Goal: Transaction & Acquisition: Purchase product/service

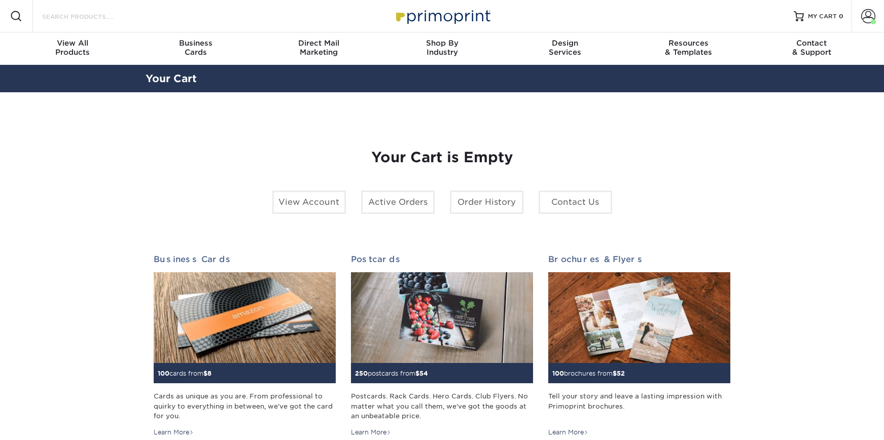
click at [110, 15] on input "Search Products" at bounding box center [90, 16] width 99 height 12
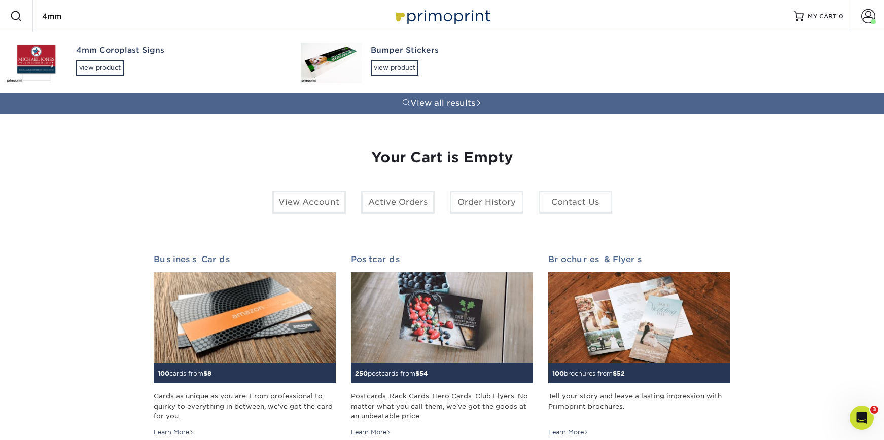
type input "4mm"
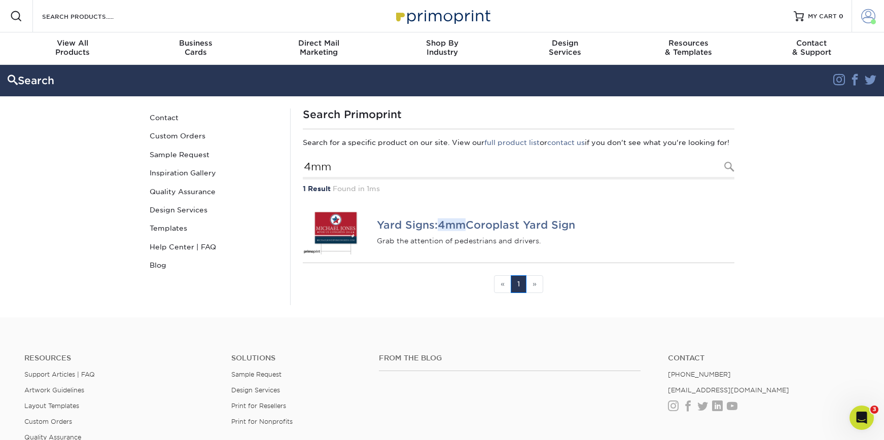
click at [864, 18] on span at bounding box center [869, 16] width 14 height 14
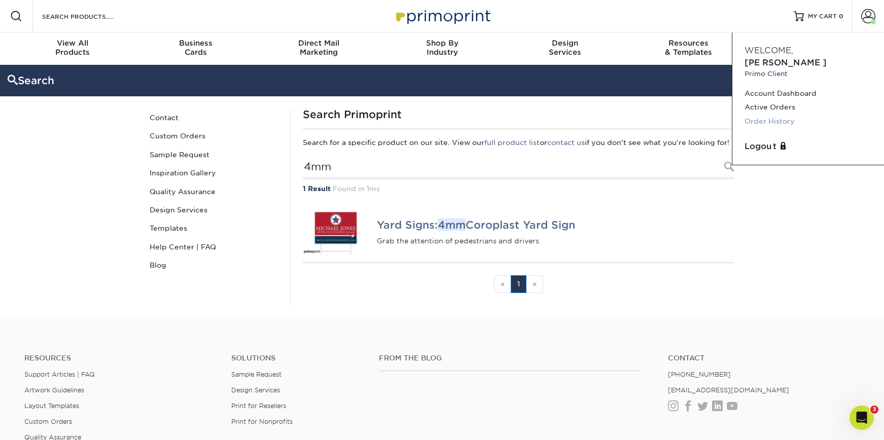
click at [777, 115] on link "Order History" at bounding box center [808, 122] width 127 height 14
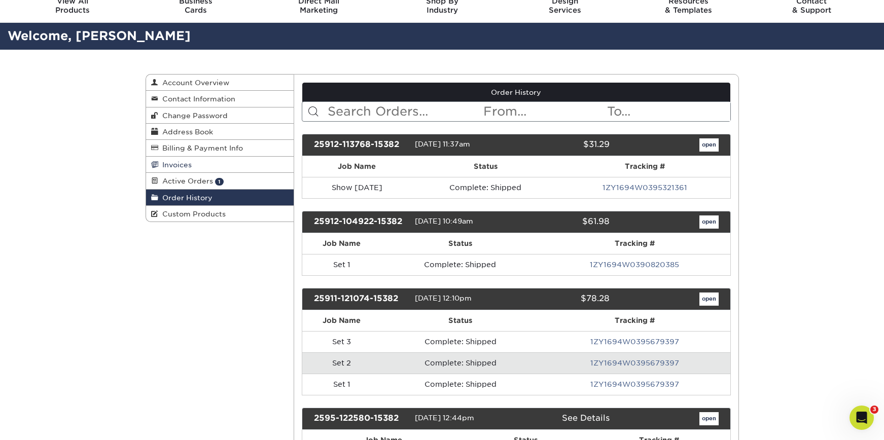
scroll to position [17, 0]
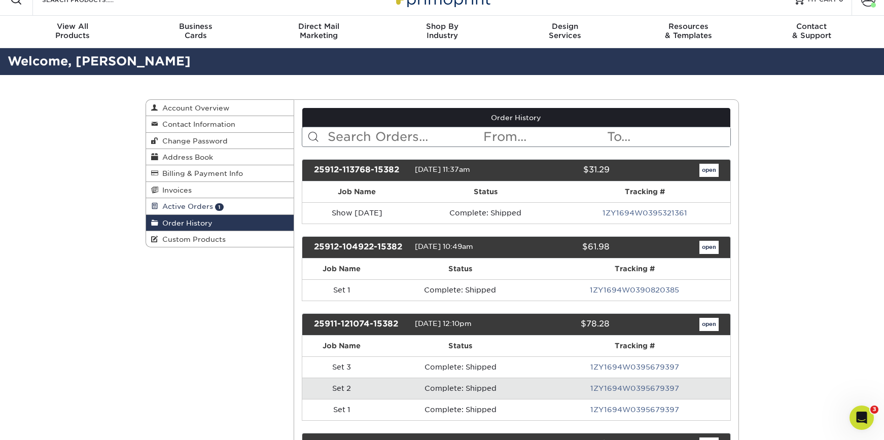
click at [214, 200] on link "Active Orders 1" at bounding box center [220, 206] width 148 height 16
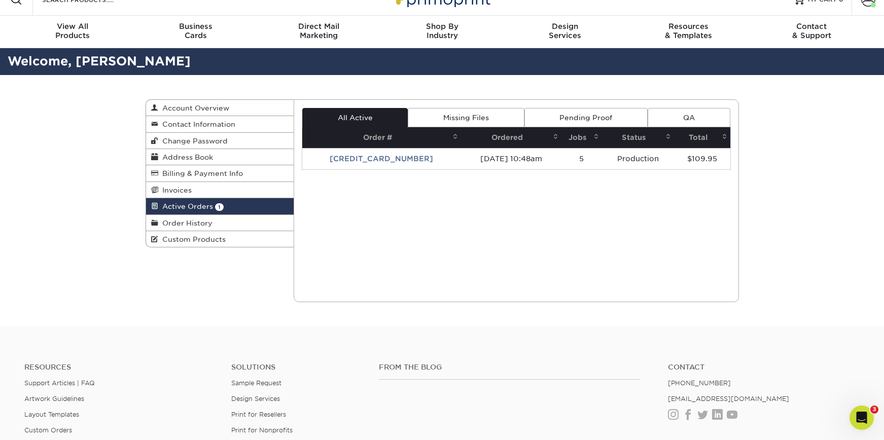
click at [404, 157] on td "25919-104884-15382" at bounding box center [381, 158] width 159 height 21
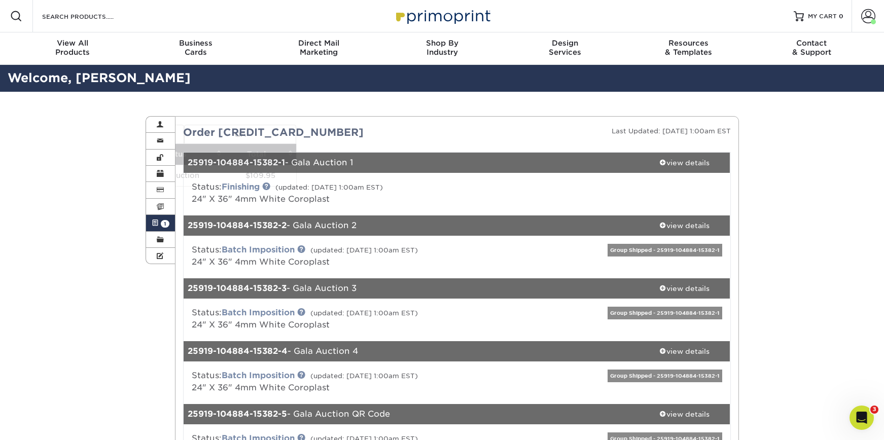
click at [360, 179] on div "Status: Finishing (updated: 09/22/2025 1:00am EST) 24" X 36" 4mm White Coroplast" at bounding box center [457, 194] width 562 height 43
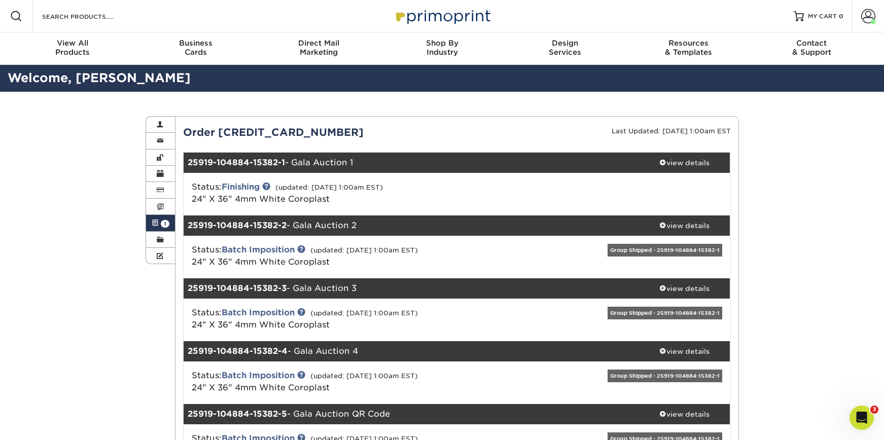
scroll to position [2, 0]
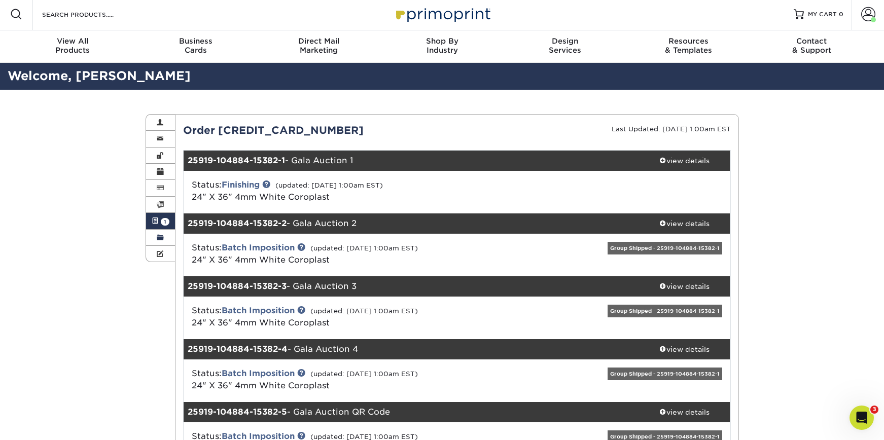
click at [164, 236] on link "Order History" at bounding box center [160, 238] width 29 height 16
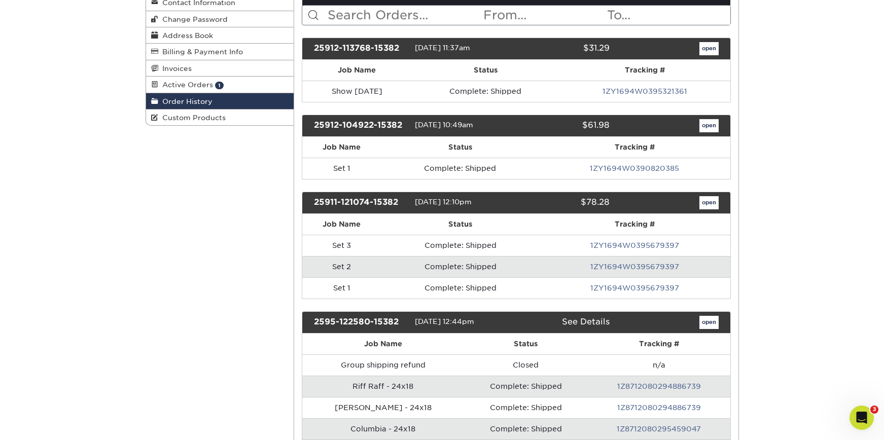
scroll to position [139, 0]
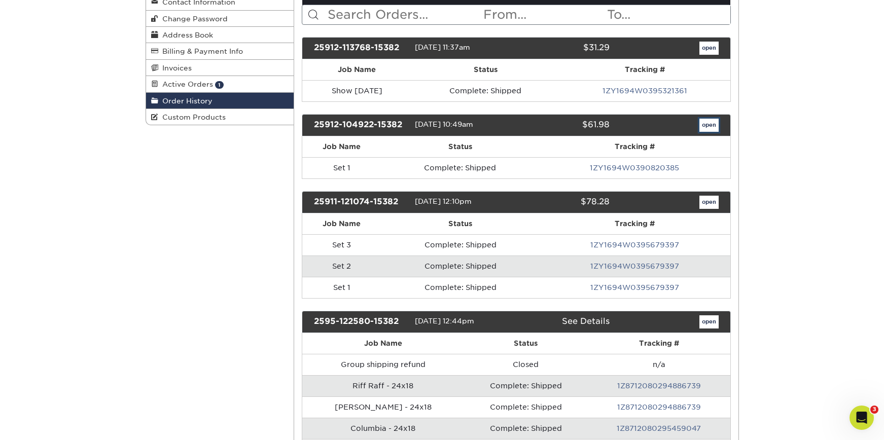
click at [708, 127] on link "open" at bounding box center [709, 125] width 19 height 13
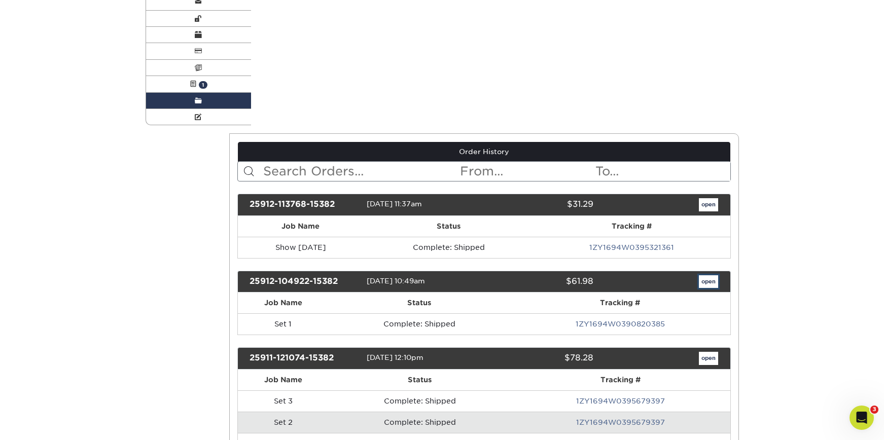
scroll to position [0, 0]
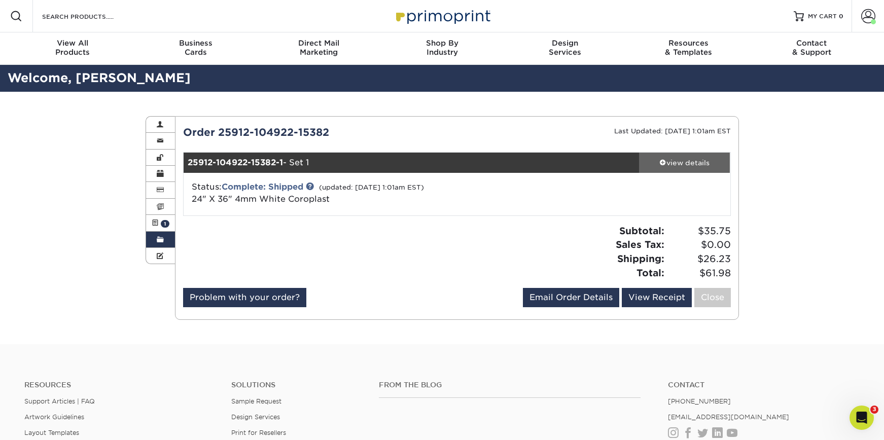
click at [676, 162] on div "view details" at bounding box center [684, 163] width 91 height 10
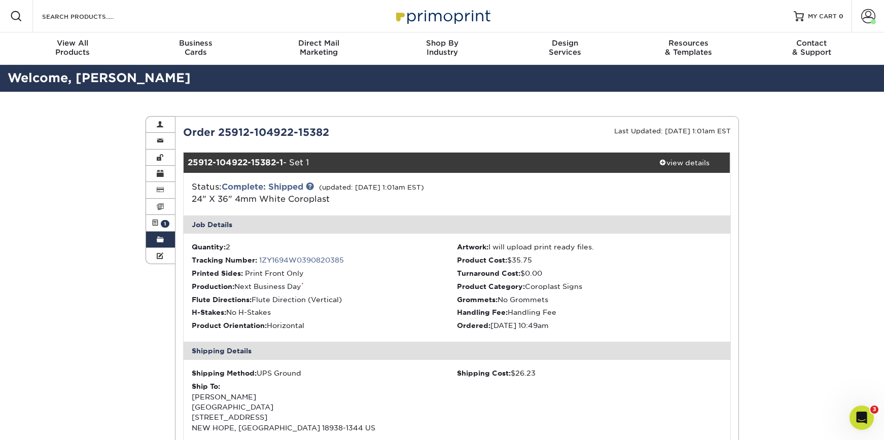
scroll to position [2, 0]
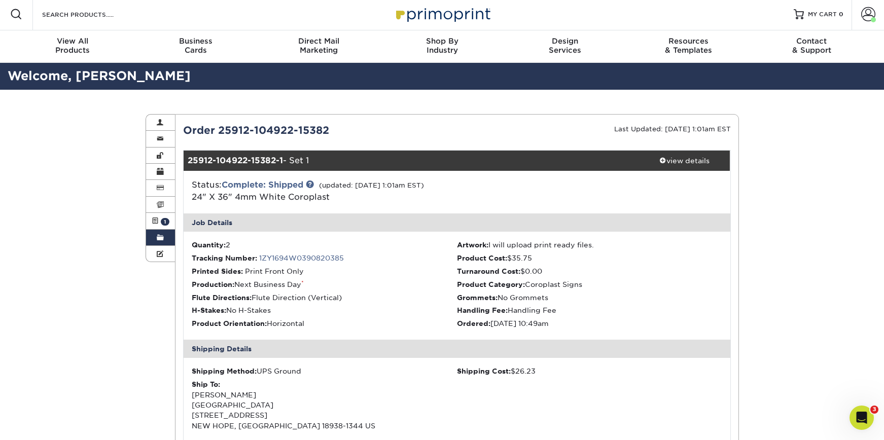
scroll to position [17, 0]
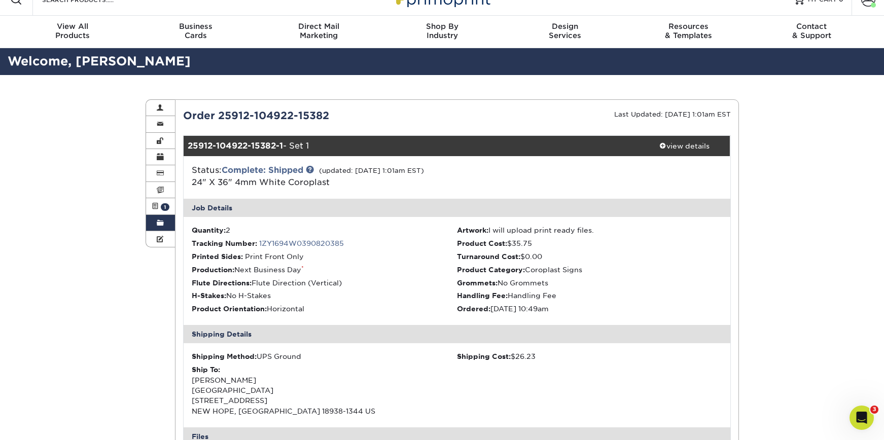
click at [167, 221] on link "Order History" at bounding box center [160, 223] width 29 height 16
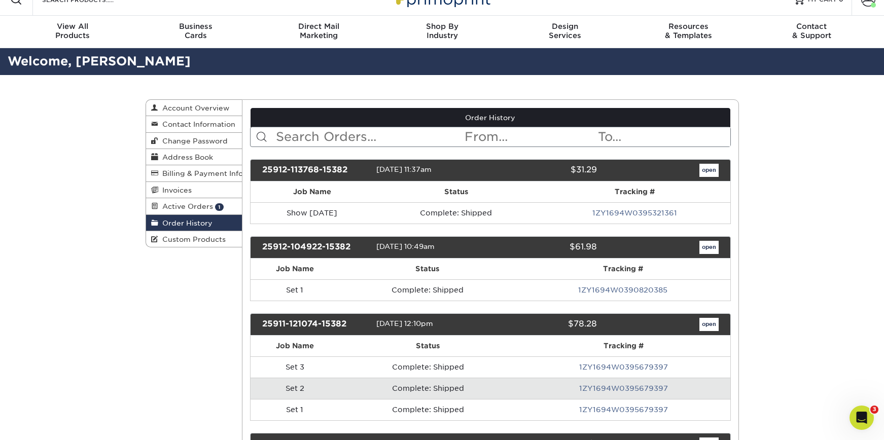
scroll to position [0, 0]
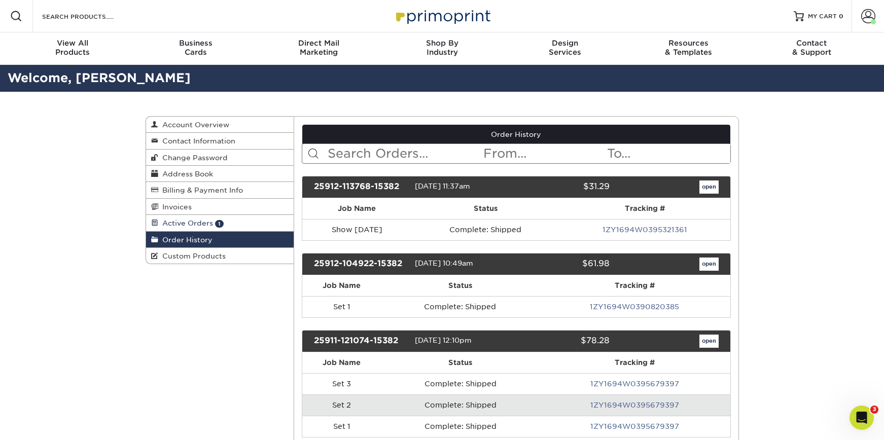
click at [198, 222] on span "Active Orders" at bounding box center [185, 223] width 55 height 8
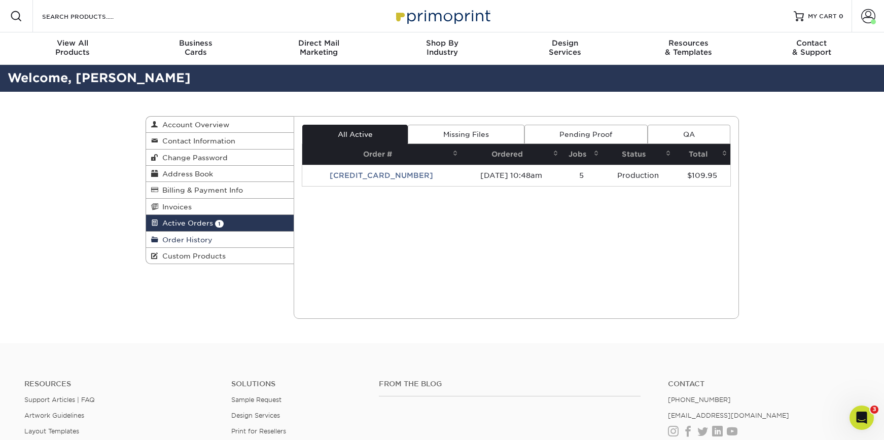
click at [196, 237] on span "Order History" at bounding box center [185, 240] width 54 height 8
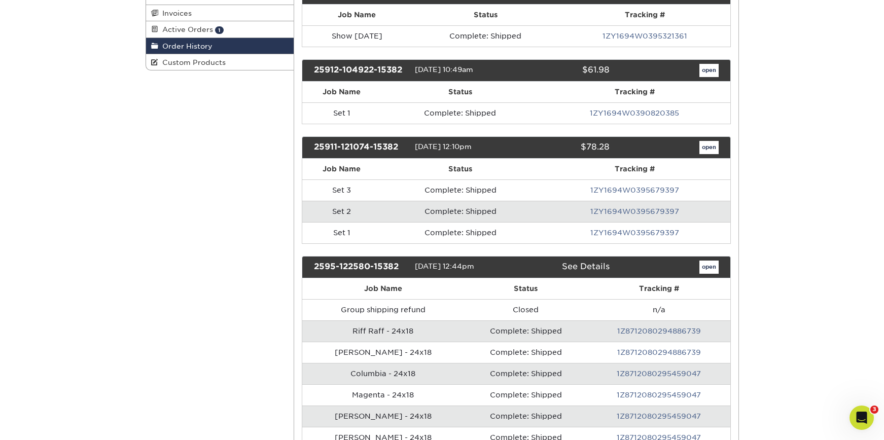
scroll to position [194, 0]
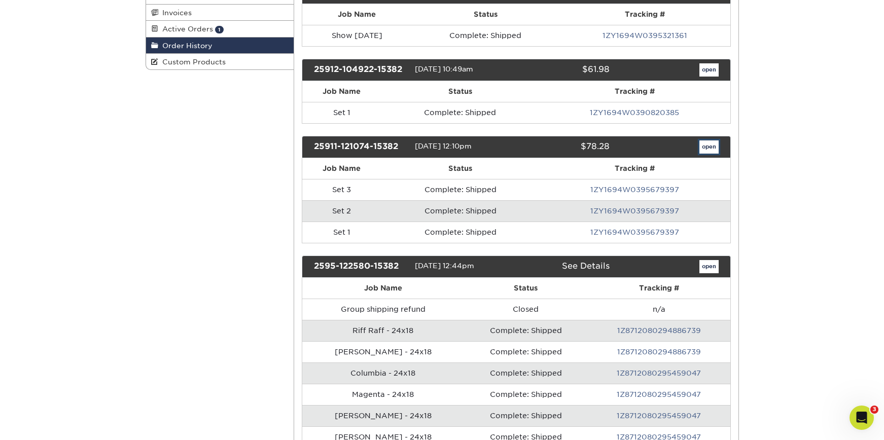
click at [709, 147] on link "open" at bounding box center [709, 147] width 19 height 13
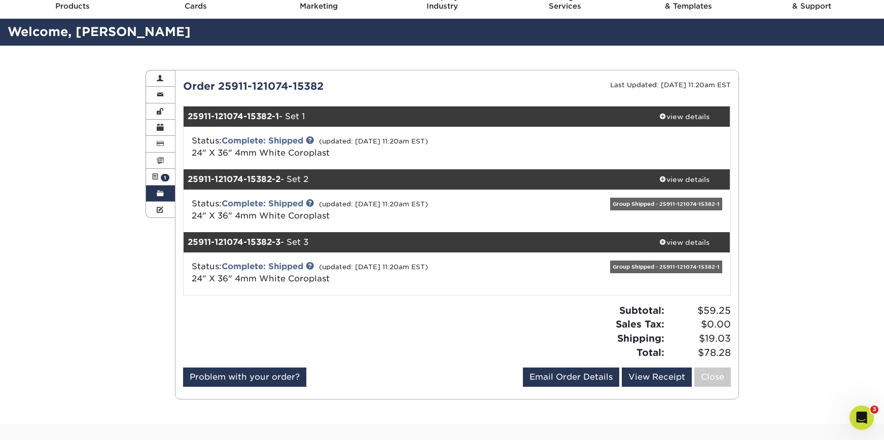
scroll to position [47, 0]
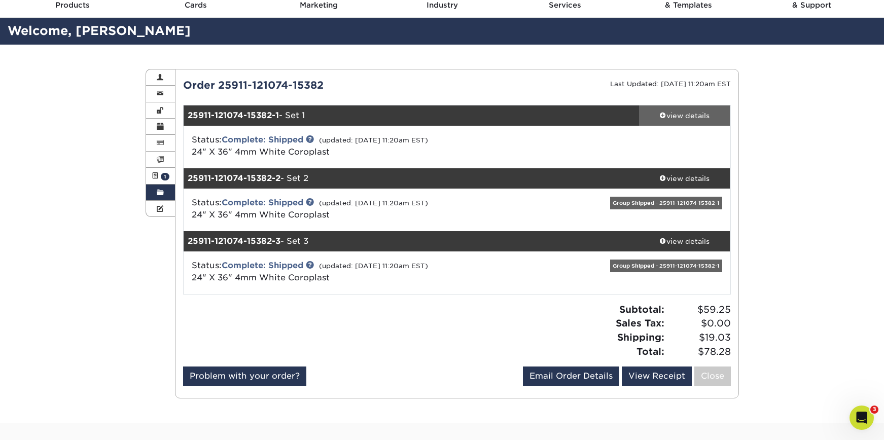
click at [684, 111] on div "view details" at bounding box center [684, 116] width 91 height 10
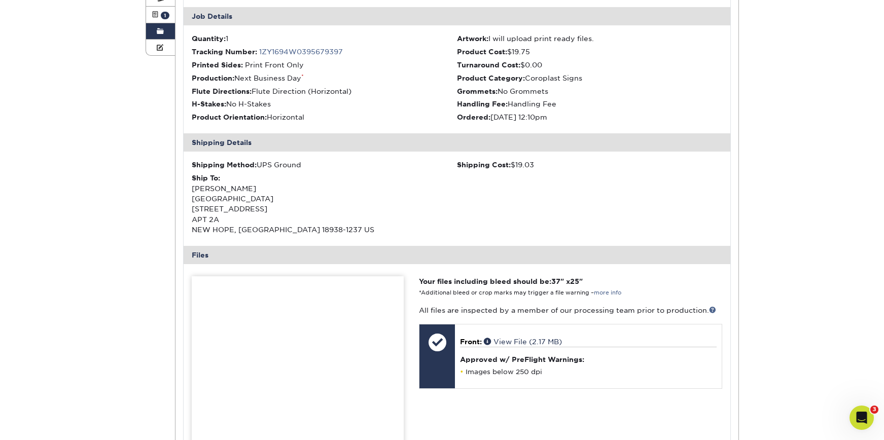
scroll to position [0, 0]
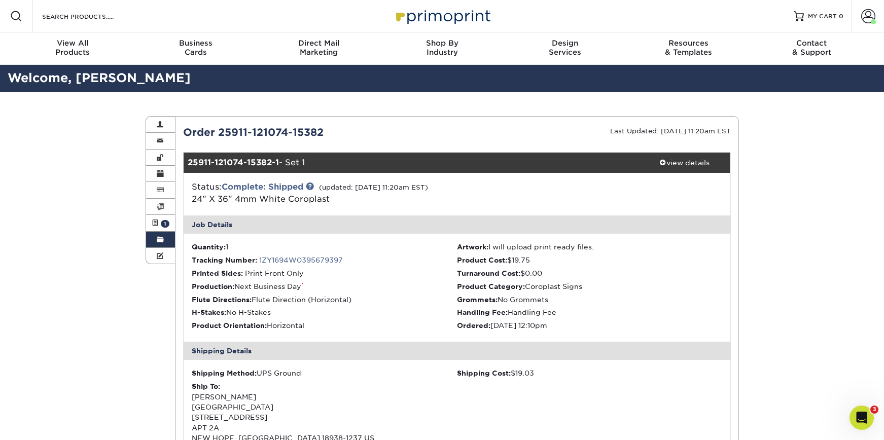
drag, startPoint x: 684, startPoint y: 155, endPoint x: 636, endPoint y: 155, distance: 47.7
click at [683, 155] on link "view details" at bounding box center [684, 163] width 91 height 20
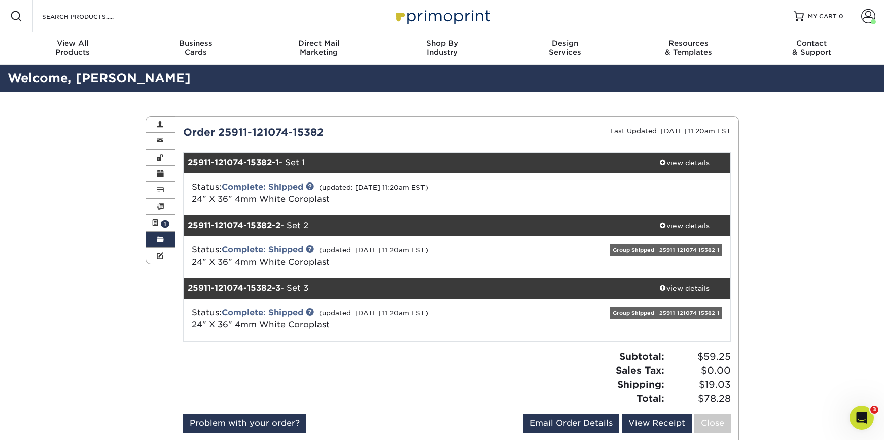
click at [165, 237] on link "Order History" at bounding box center [160, 240] width 29 height 16
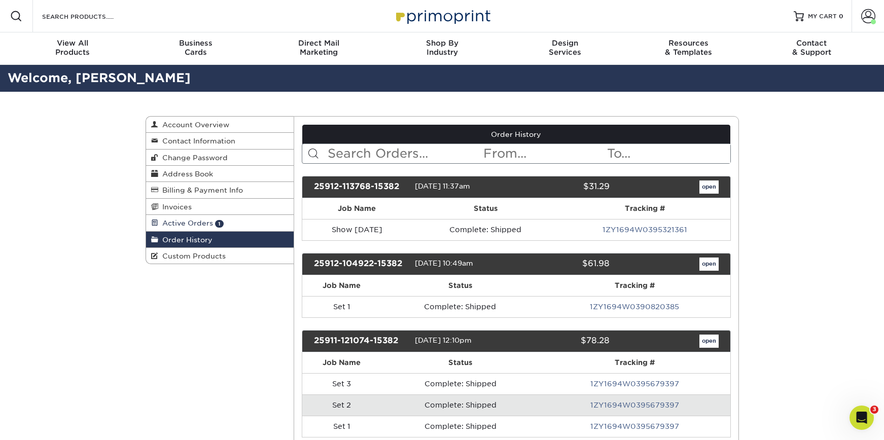
click at [191, 228] on link "Active Orders 1" at bounding box center [220, 223] width 148 height 16
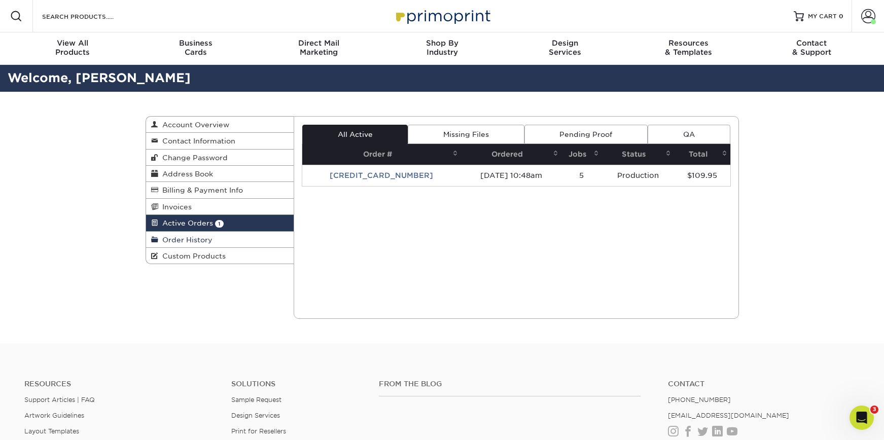
click at [189, 237] on span "Order History" at bounding box center [185, 240] width 54 height 8
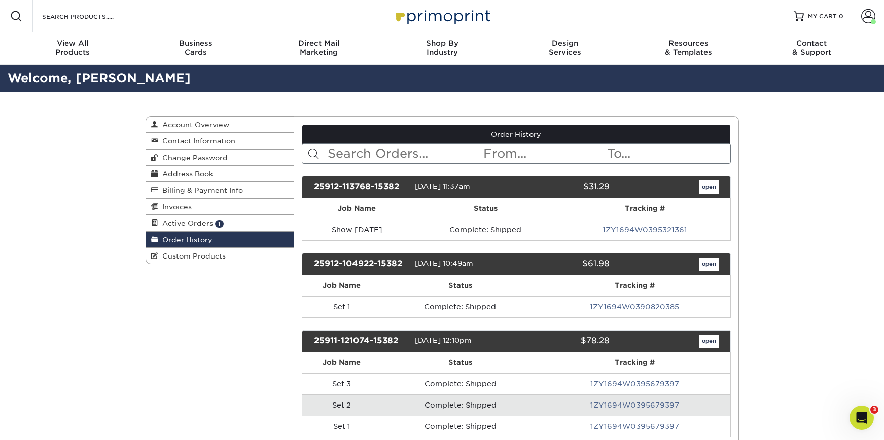
drag, startPoint x: 44, startPoint y: 189, endPoint x: 93, endPoint y: 175, distance: 51.6
click at [202, 122] on span "Account Overview" at bounding box center [193, 125] width 71 height 8
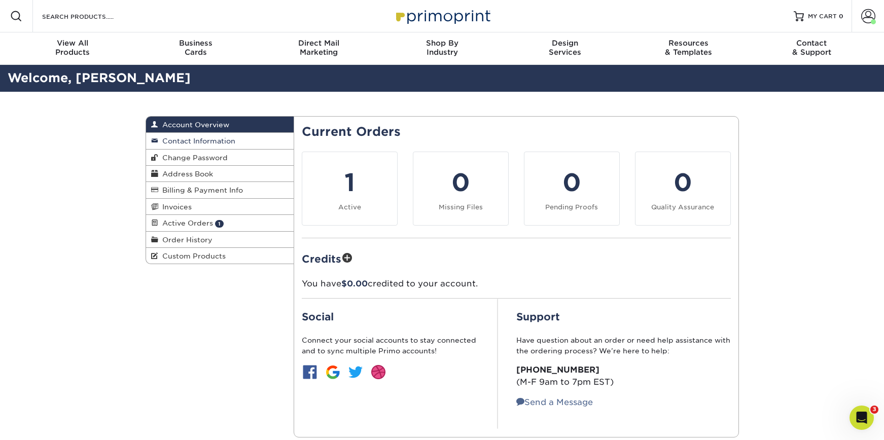
drag, startPoint x: 182, startPoint y: 242, endPoint x: 158, endPoint y: 148, distance: 97.0
click at [182, 242] on span "Order History" at bounding box center [185, 240] width 54 height 8
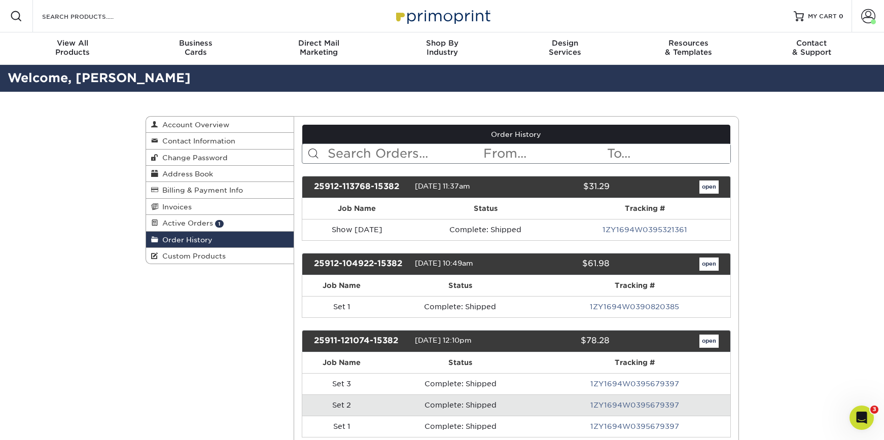
click at [94, 16] on input "Search Products" at bounding box center [90, 16] width 99 height 12
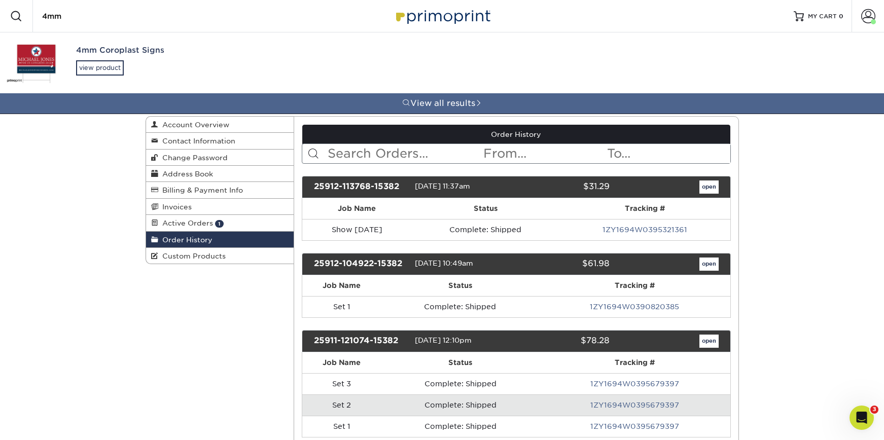
type input "4mm"
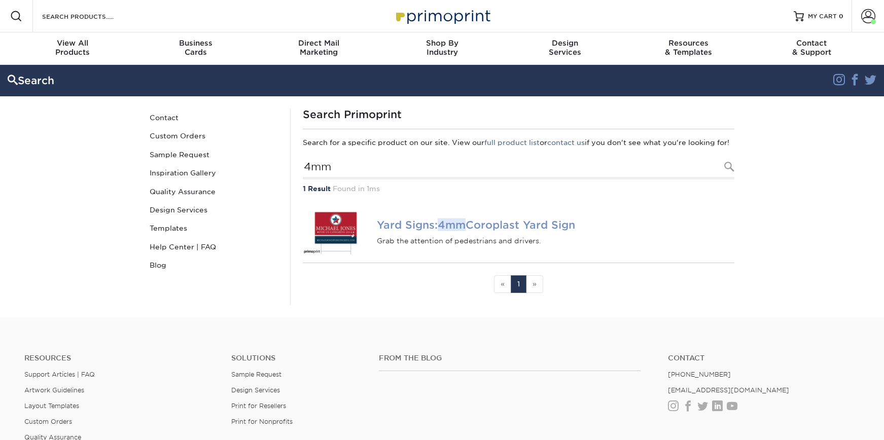
click at [465, 230] on em "4mm" at bounding box center [452, 225] width 28 height 13
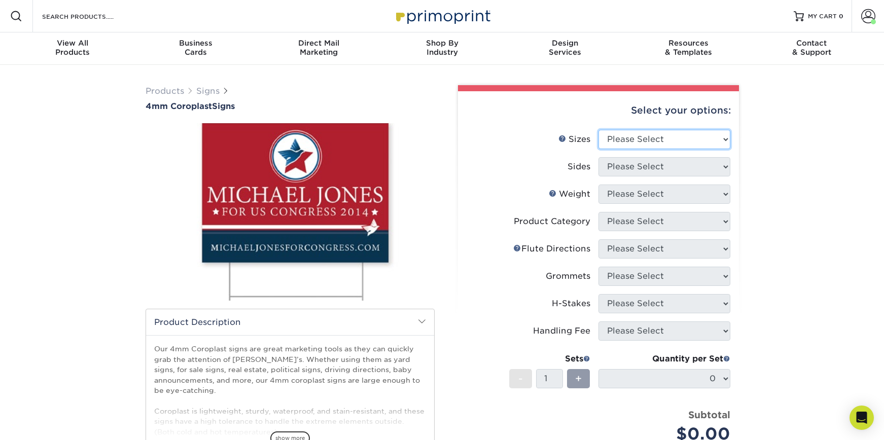
click at [649, 139] on select "Please Select 12" x 18" 18" x 24" 24" x 24" 24" x 36"" at bounding box center [665, 139] width 132 height 19
select select "24.00x36.00"
click at [599, 130] on select "Please Select 12" x 18" 18" x 24" 24" x 24" 24" x 36"" at bounding box center [665, 139] width 132 height 19
click at [669, 166] on select "Please Select Print Both Sides Print Front Only" at bounding box center [665, 166] width 132 height 19
select select "32d3c223-f82c-492b-b915-ba065a00862f"
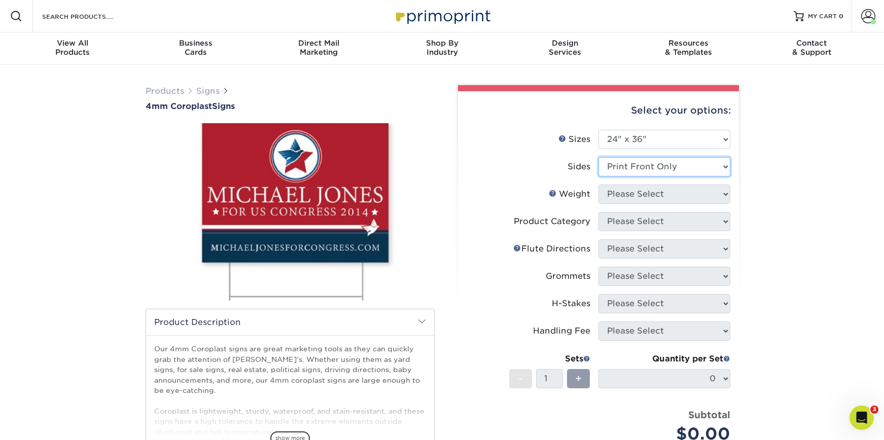
click at [599, 157] on select "Please Select Print Both Sides Print Front Only" at bounding box center [665, 166] width 132 height 19
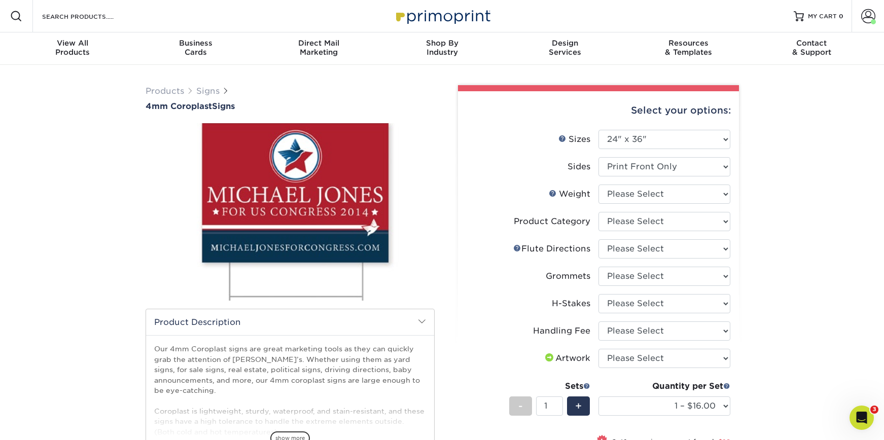
click at [519, 193] on label "Weight Help Weight" at bounding box center [533, 194] width 132 height 19
click at [678, 188] on select "Please Select 4CORO" at bounding box center [665, 194] width 132 height 19
select select "4CORO"
click at [599, 185] on select "Please Select 4CORO" at bounding box center [665, 194] width 132 height 19
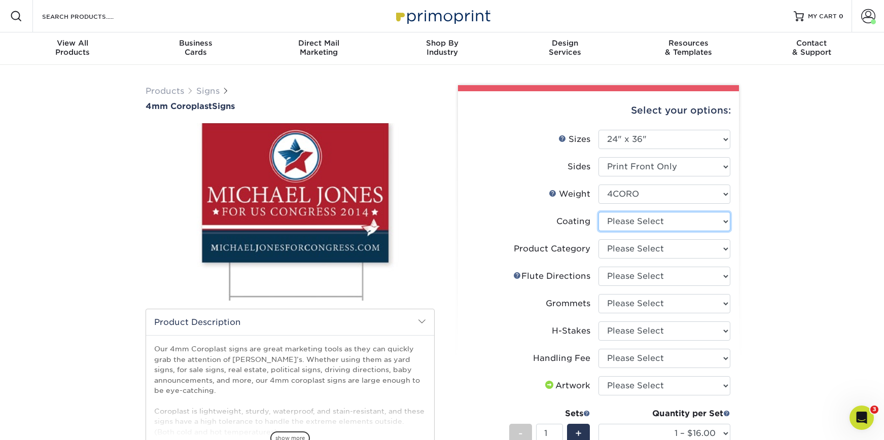
click at [651, 221] on select at bounding box center [665, 221] width 132 height 19
select select "3e7618de-abca-4bda-9f97-8b9129e913d8"
click at [599, 212] on select at bounding box center [665, 221] width 132 height 19
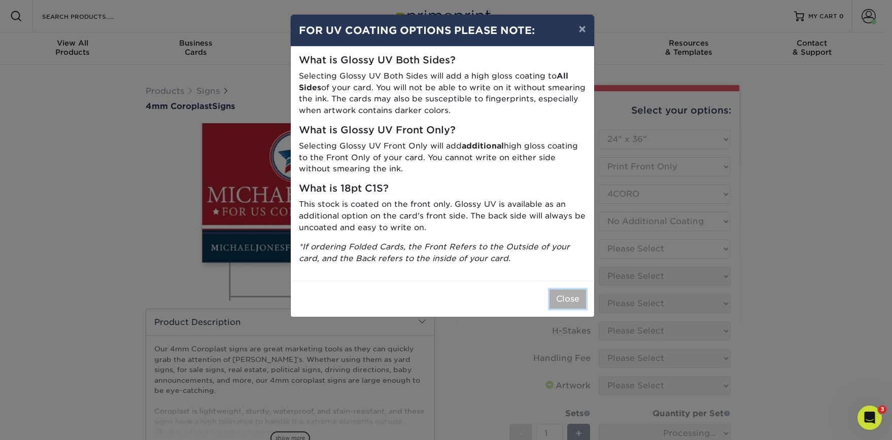
click at [576, 299] on button "Close" at bounding box center [568, 299] width 37 height 19
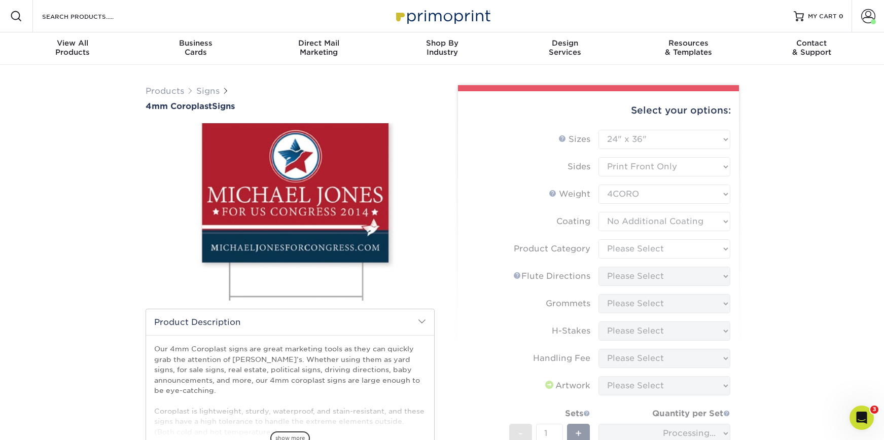
click at [503, 165] on form "Sizes Help Sizes Please Select 12" x 18" 18" x 24" 24" x 24" 24" x 36" Sides Pl…" at bounding box center [598, 331] width 265 height 402
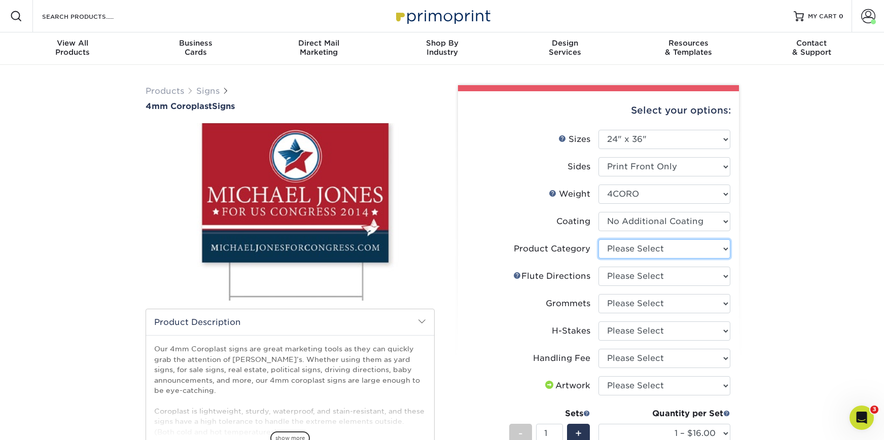
click at [665, 249] on select "Please Select Coroplast Signs" at bounding box center [665, 249] width 132 height 19
select select "b3582ed5-6912-492c-8440-2cc51afdb8e1"
click at [599, 240] on select "Please Select Coroplast Signs" at bounding box center [665, 249] width 132 height 19
click at [624, 280] on select "Please Select Flute Direction (Horizontal) Flute Direction (Vertical)" at bounding box center [665, 276] width 132 height 19
select select "b9474d6d-25b7-40b8-b284-85b7690982f8"
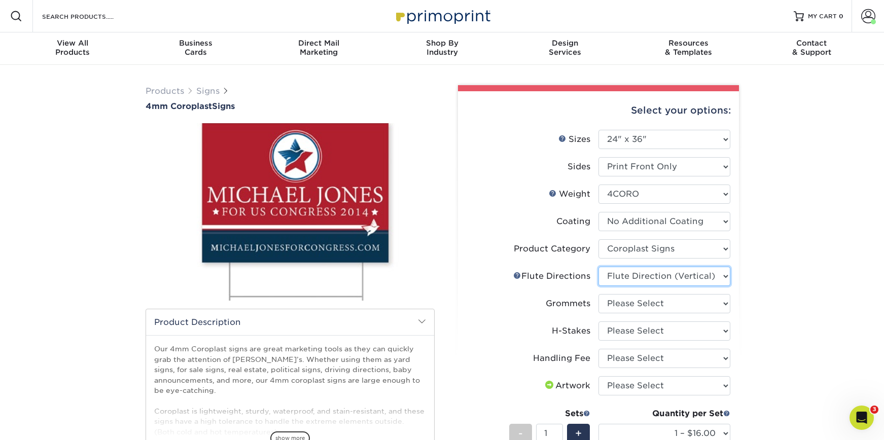
click at [599, 267] on select "Please Select Flute Direction (Horizontal) Flute Direction (Vertical)" at bounding box center [665, 276] width 132 height 19
click at [628, 305] on select "Please Select No Grommets Yes, Grommet All 4 Corners Yes, Grommet All 4 Corners…" at bounding box center [665, 303] width 132 height 19
select select "90d329df-db80-4206-b821-ff9d3f363977"
click at [599, 294] on select "Please Select No Grommets Yes, Grommet All 4 Corners Yes, Grommet All 4 Corners…" at bounding box center [665, 303] width 132 height 19
click at [607, 334] on select "Please Select No H-Stakes Yes" at bounding box center [665, 331] width 132 height 19
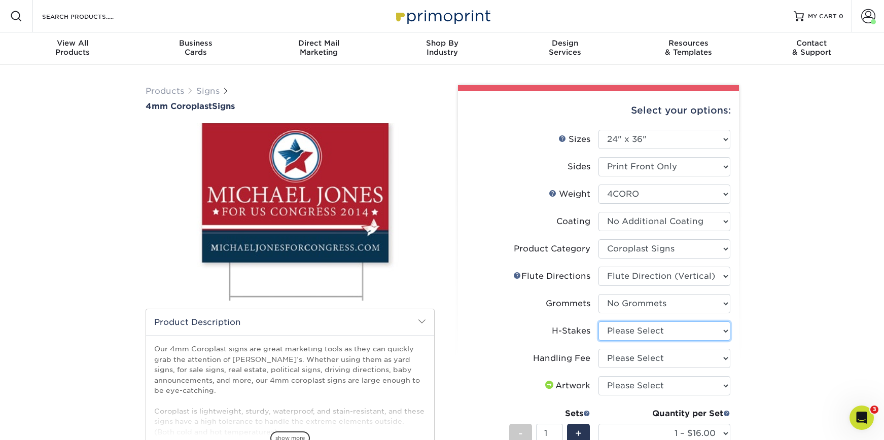
select select "aec992a9-897e-40ed-b45c-8ce74849ba63"
click at [599, 322] on select "Please Select No H-Stakes Yes" at bounding box center [665, 331] width 132 height 19
click at [623, 359] on select "Please Select Handling Fee" at bounding box center [665, 358] width 132 height 19
select select "ab74c079-444c-4260-ae6a-e09bdee8073c"
click at [599, 349] on select "Please Select Handling Fee" at bounding box center [665, 358] width 132 height 19
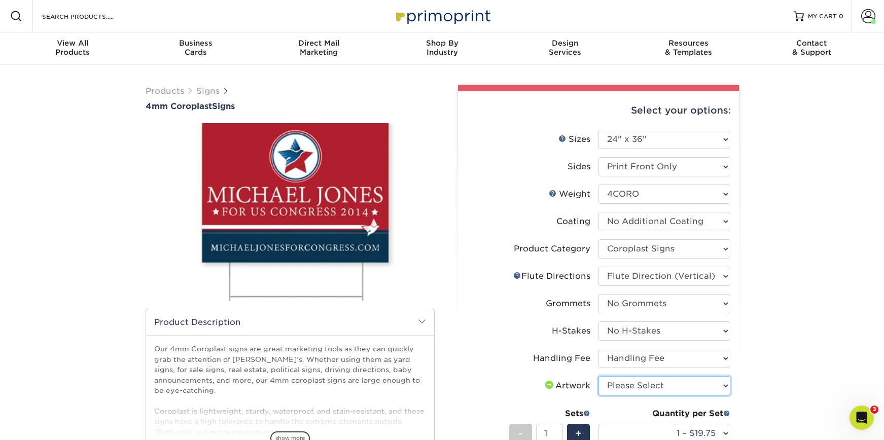
click at [646, 388] on select "Please Select I will upload files I need a design - $50" at bounding box center [665, 386] width 132 height 19
select select "upload"
click at [599, 377] on select "Please Select I will upload files I need a design - $50" at bounding box center [665, 386] width 132 height 19
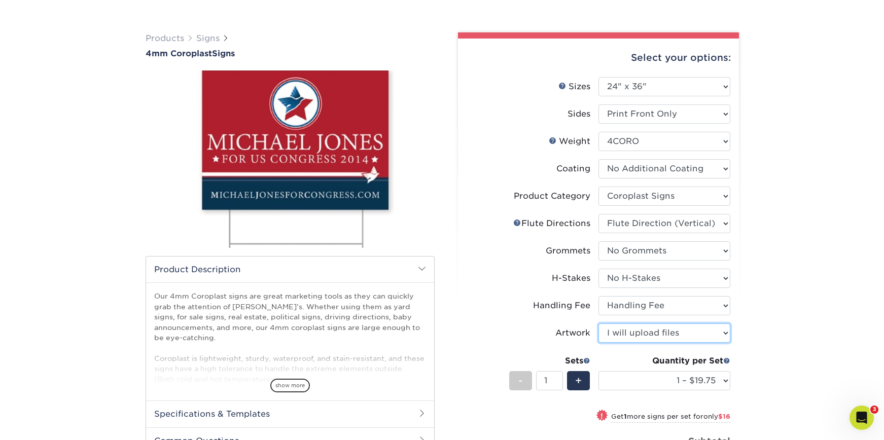
scroll to position [61, 0]
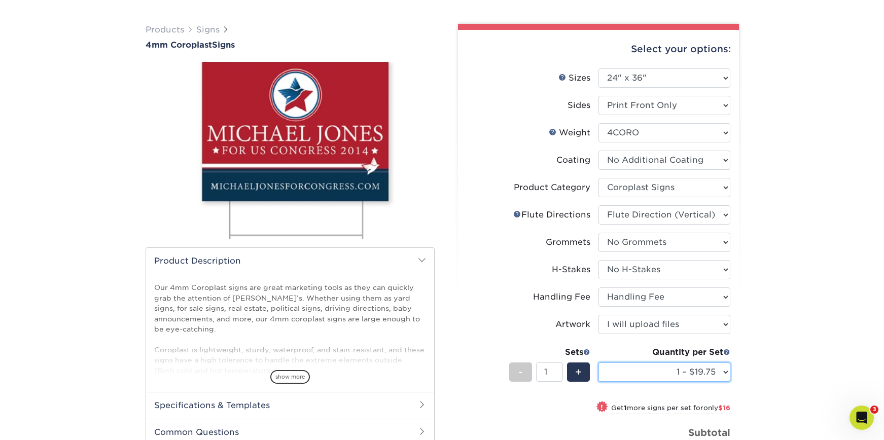
click at [657, 379] on select "1 – $19.75 2 – $35.75 3 – $51.75 4 – $64.00 5 – $80.00 6 – $96.00 7 – $111.00 8…" at bounding box center [665, 372] width 132 height 19
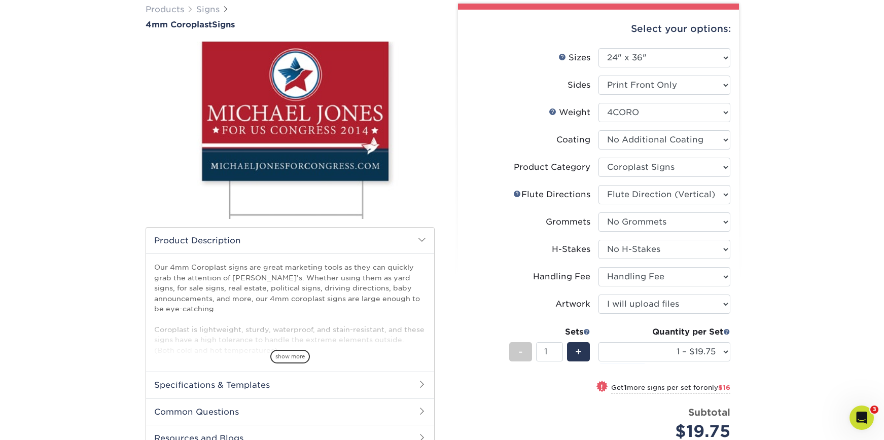
drag, startPoint x: 503, startPoint y: 304, endPoint x: 604, endPoint y: 349, distance: 110.4
click at [516, 312] on label "Artwork" at bounding box center [533, 304] width 132 height 19
click at [678, 352] on select "1 – $19.75 2 – $35.75 3 – $51.75 4 – $64.00 5 – $80.00 6 – $96.00 7 – $111.00 8…" at bounding box center [665, 352] width 132 height 19
select select "2 – $35.75"
click at [599, 343] on select "1 – $19.75 2 – $35.75 3 – $51.75 4 – $64.00 5 – $80.00 6 – $96.00 7 – $111.00 8…" at bounding box center [665, 352] width 132 height 19
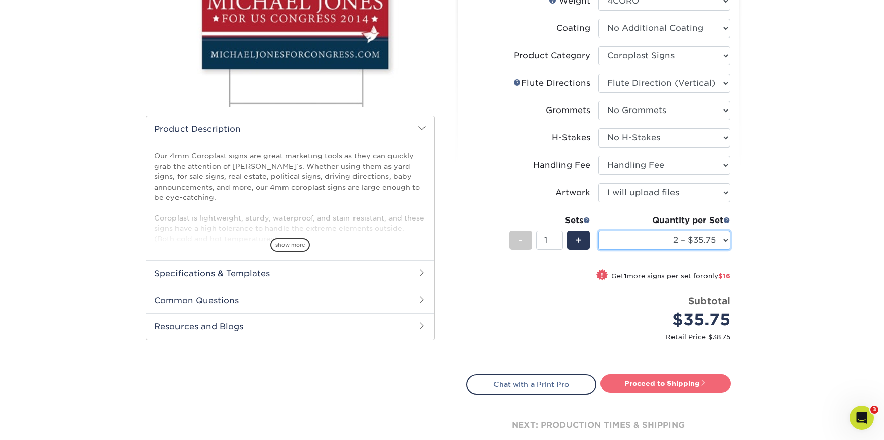
scroll to position [195, 0]
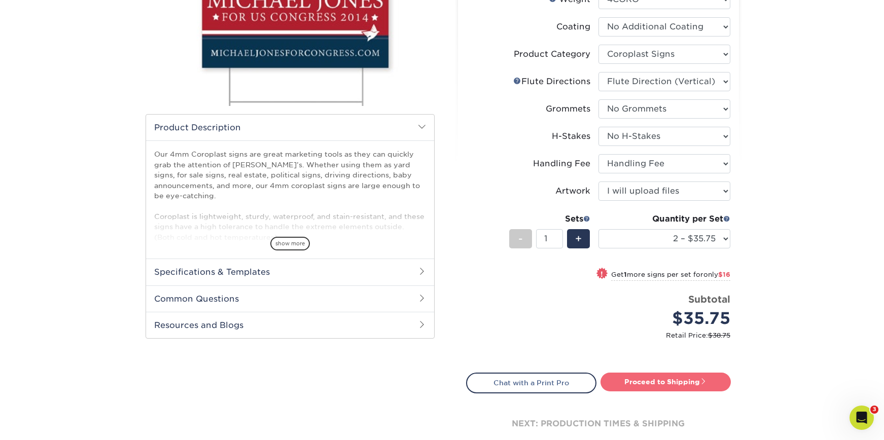
click at [679, 383] on link "Proceed to Shipping" at bounding box center [666, 382] width 130 height 18
type input "Set 1"
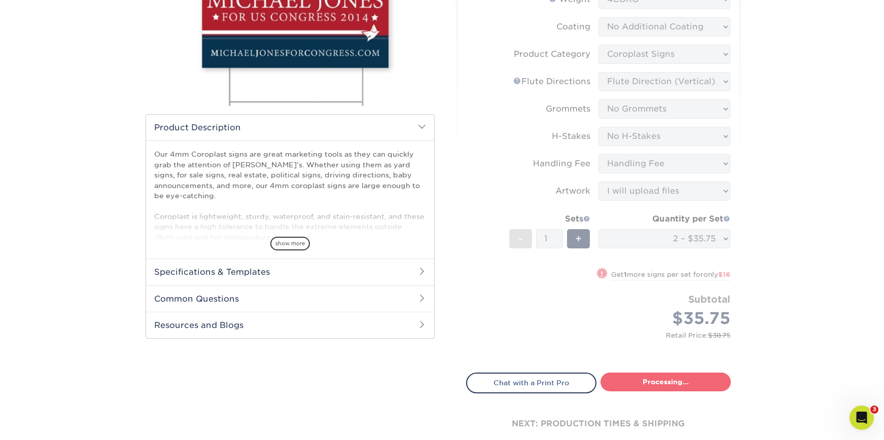
select select "3b3eb8fe-f5ad-44e4-b859-469c14d397db"
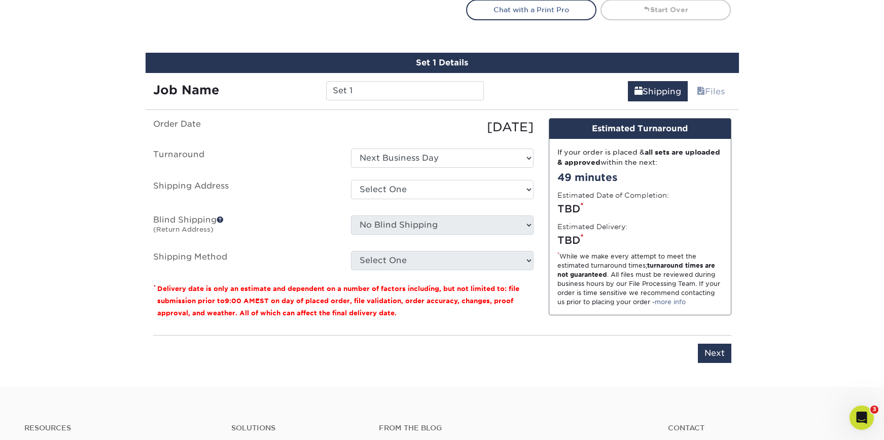
scroll to position [596, 0]
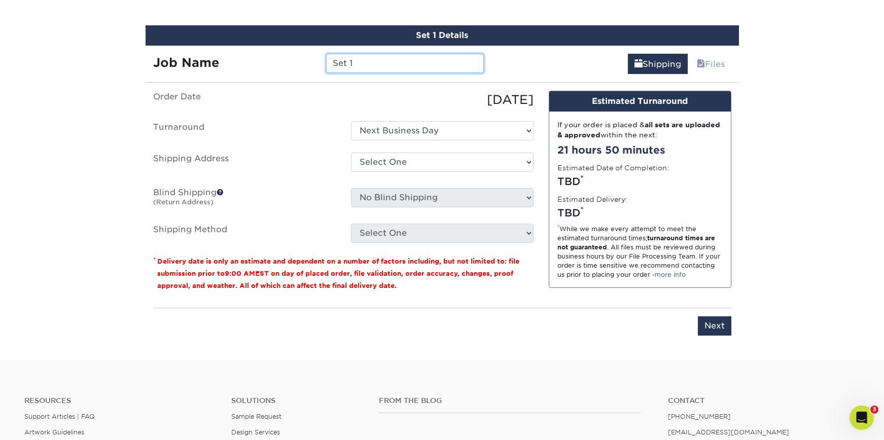
click at [394, 63] on input "Set 1" at bounding box center [405, 63] width 158 height 19
type input "W"
click at [364, 61] on input "Tigers 24x36s" at bounding box center [405, 63] width 158 height 19
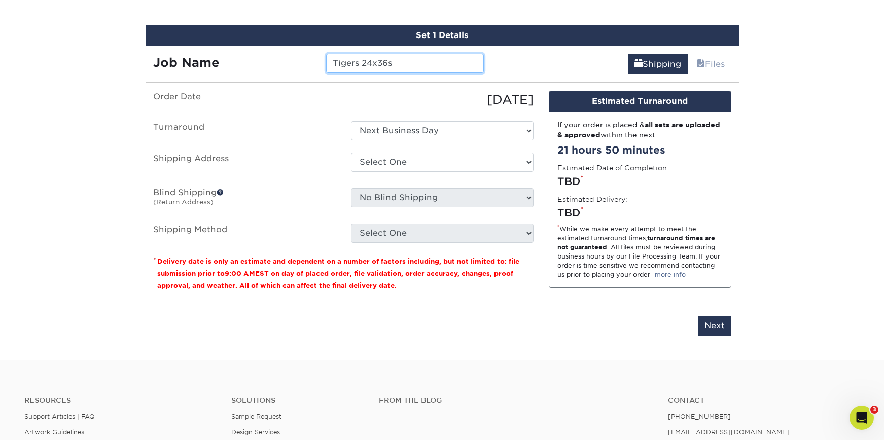
click at [362, 62] on input "Tigers 24x36s" at bounding box center [405, 63] width 158 height 19
type input "Tigers 24x36s"
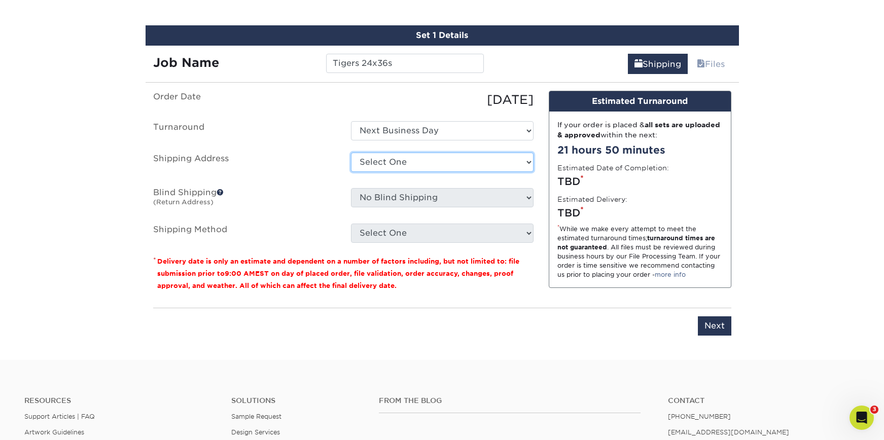
click at [432, 155] on select "Select One Buck County Playhouse - FOH Bucks County Playhouse Bucks County Play…" at bounding box center [442, 162] width 183 height 19
click at [351, 153] on select "Select One Buck County Playhouse - FOH Bucks County Playhouse Bucks County Play…" at bounding box center [442, 162] width 183 height 19
drag, startPoint x: 432, startPoint y: 155, endPoint x: 433, endPoint y: 162, distance: 7.7
click at [433, 162] on select "Select One Buck County Playhouse - FOH Bucks County Playhouse Bucks County Play…" at bounding box center [442, 162] width 183 height 19
select select "69707"
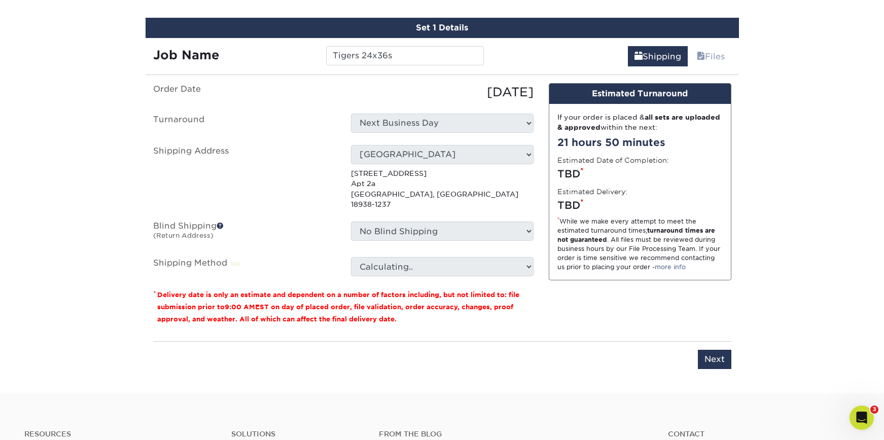
scroll to position [604, 0]
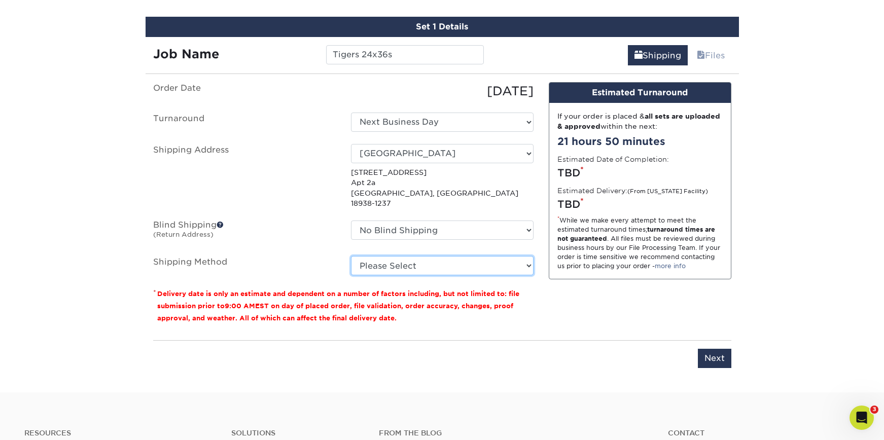
click at [394, 262] on select "Please Select Flat Rate Shipping (+$11.20) 3 Day Shipping Service (+$18.69) Gro…" at bounding box center [442, 265] width 183 height 19
select select "G4MFLATRATE"
click at [351, 256] on select "Please Select Flat Rate Shipping (+$11.20) 3 Day Shipping Service (+$18.69) Gro…" at bounding box center [442, 265] width 183 height 19
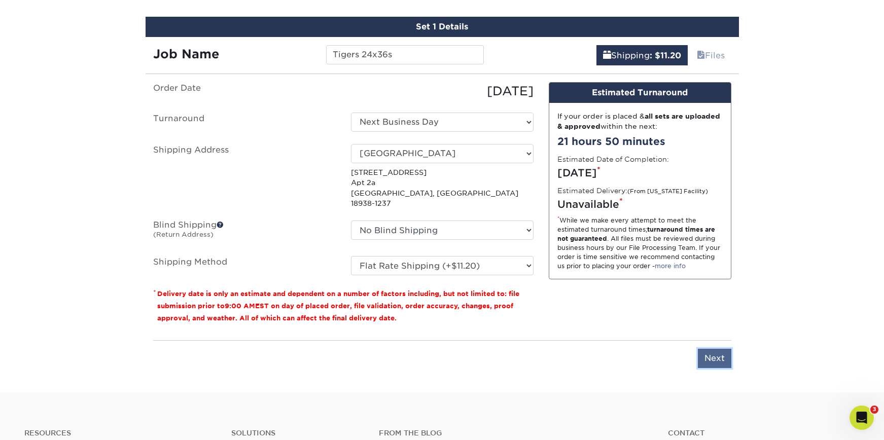
click at [706, 349] on input "Next" at bounding box center [714, 358] width 33 height 19
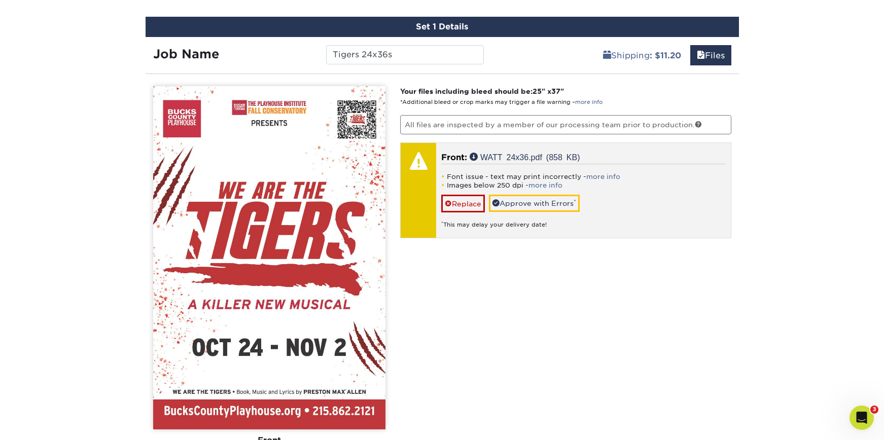
click at [614, 173] on li "Font issue - text may print incorrectly - more info" at bounding box center [583, 177] width 285 height 9
click at [610, 175] on link "more info" at bounding box center [604, 177] width 34 height 8
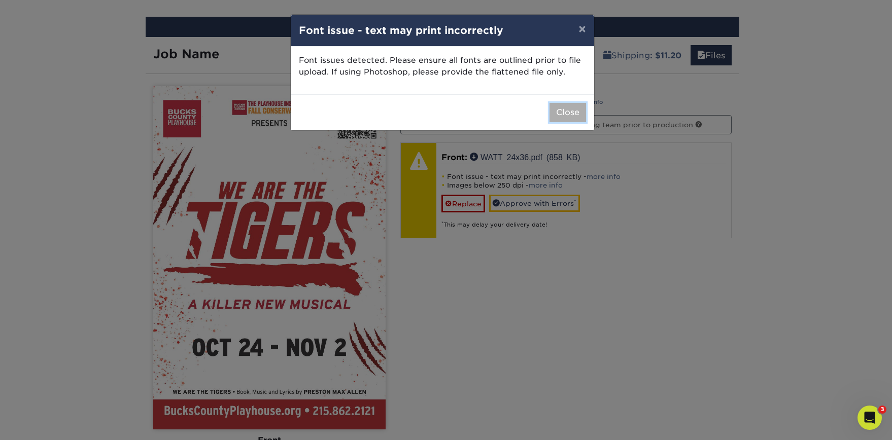
click at [575, 108] on button "Close" at bounding box center [568, 112] width 37 height 19
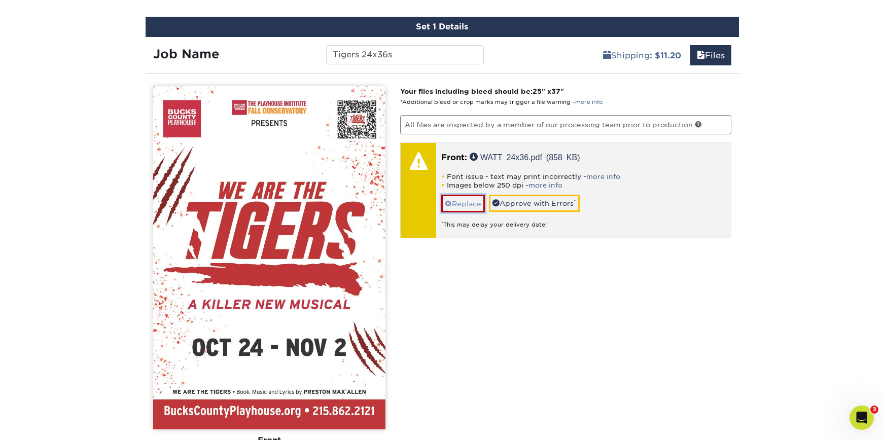
click at [470, 203] on link "Replace" at bounding box center [463, 204] width 44 height 18
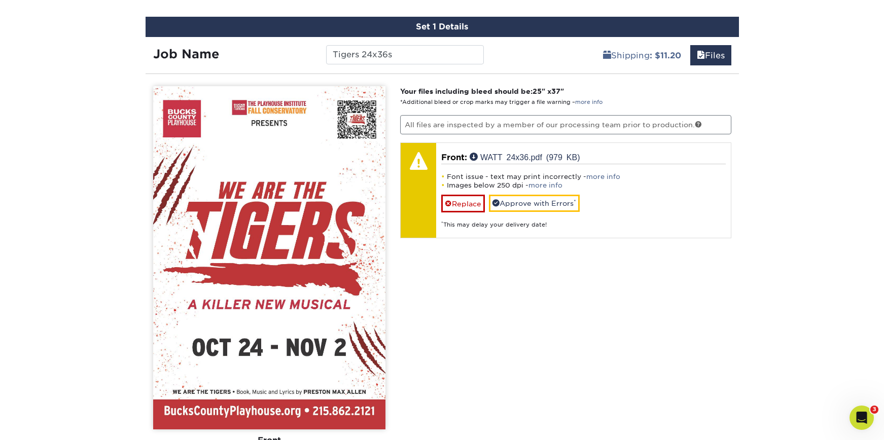
click at [610, 178] on link "more info" at bounding box center [604, 177] width 34 height 8
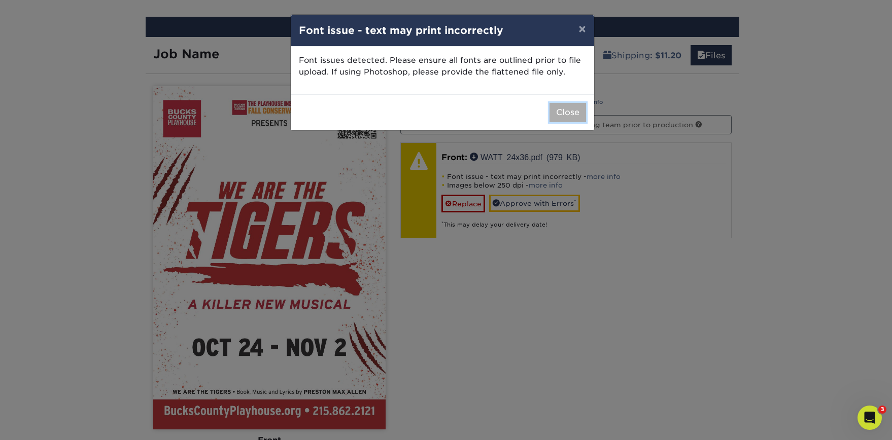
click at [577, 113] on button "Close" at bounding box center [568, 112] width 37 height 19
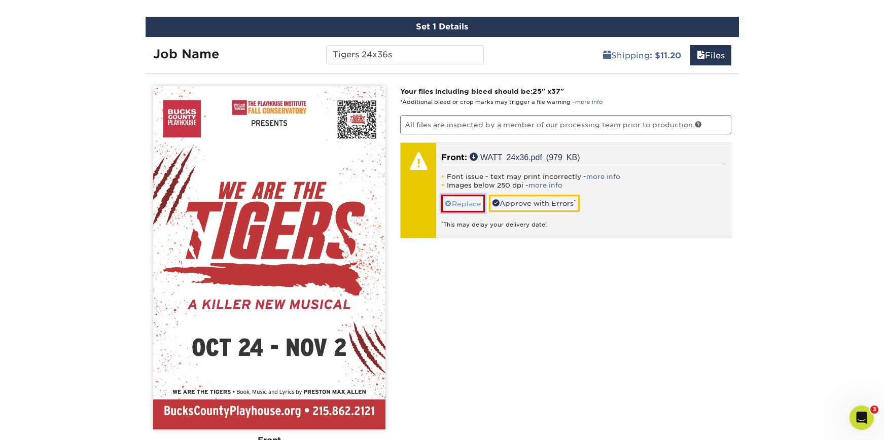
click at [476, 202] on link "Replace" at bounding box center [463, 204] width 44 height 18
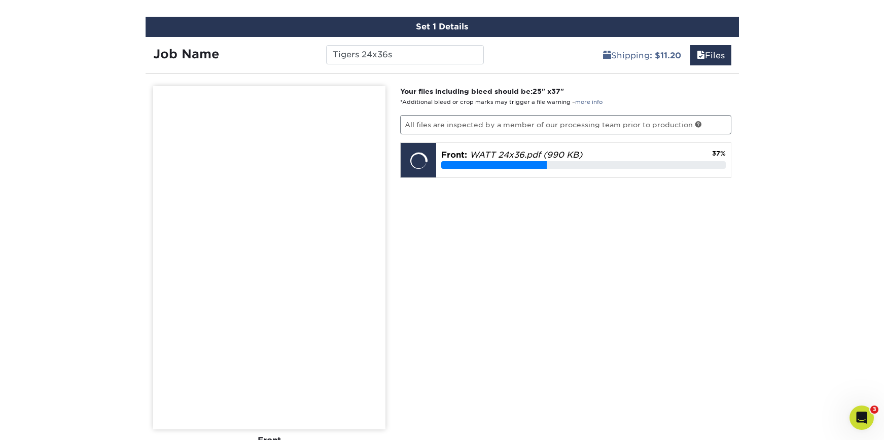
click at [722, 265] on div "Your files including bleed should be: 25 " x 37 " *Additional bleed or crop mar…" at bounding box center [566, 300] width 347 height 428
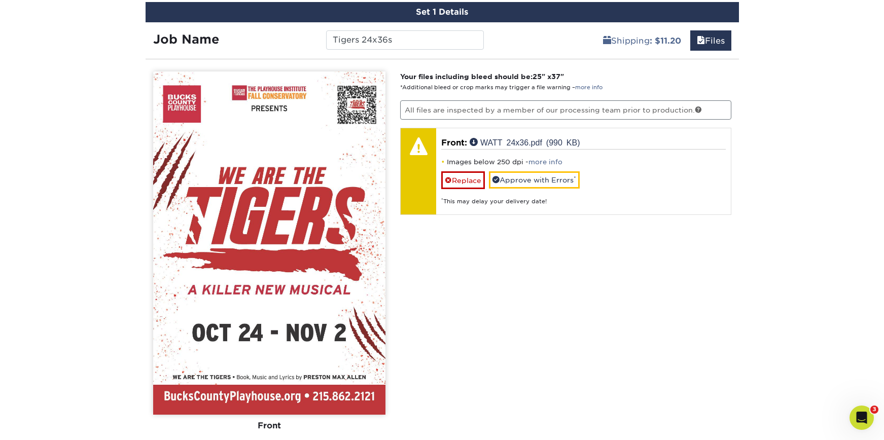
scroll to position [620, 0]
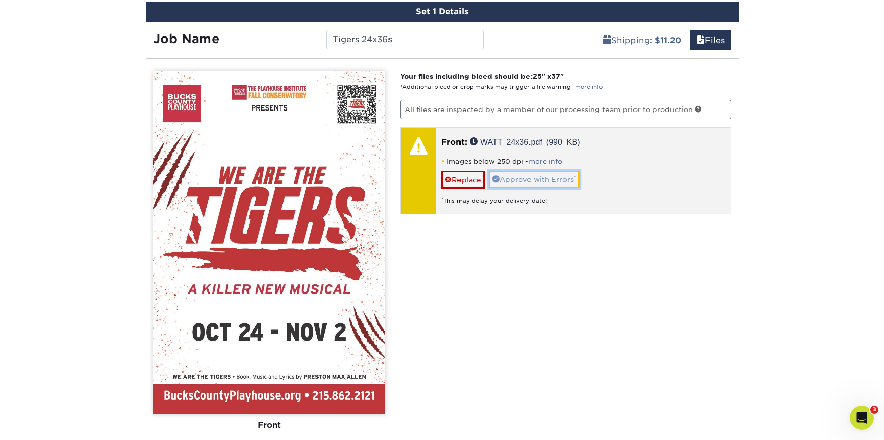
click at [560, 182] on link "Approve with Errors *" at bounding box center [534, 179] width 91 height 17
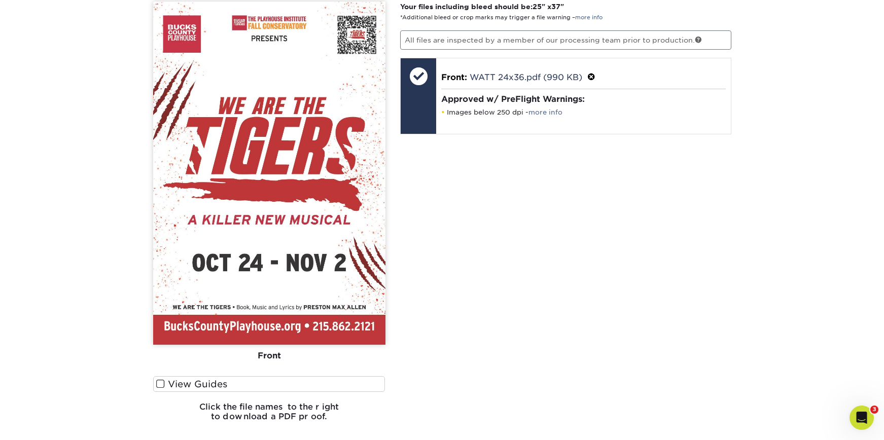
scroll to position [839, 0]
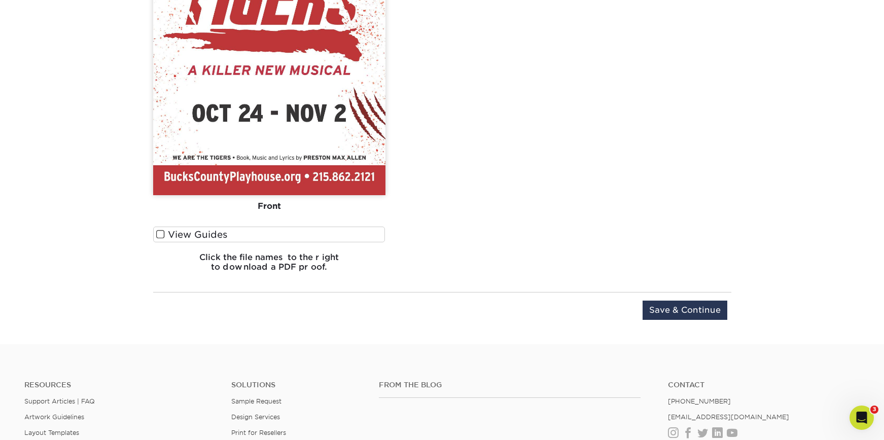
click at [158, 234] on span at bounding box center [160, 235] width 9 height 10
click at [0, 0] on input "View Guides" at bounding box center [0, 0] width 0 height 0
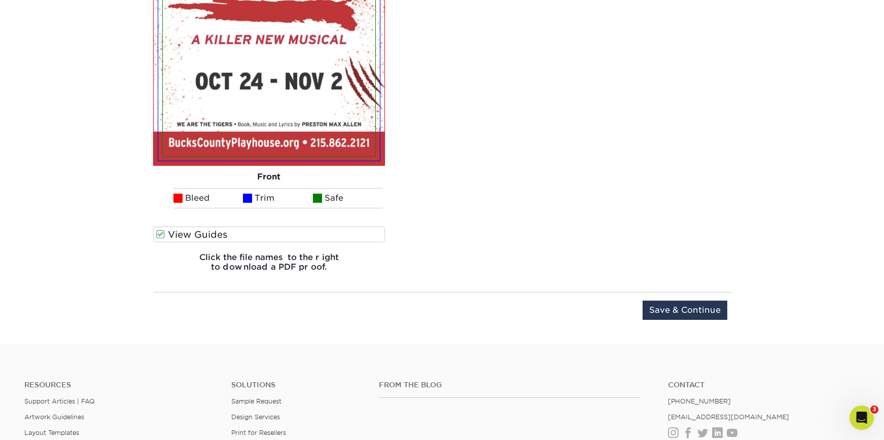
click at [161, 233] on span at bounding box center [160, 235] width 9 height 10
click at [0, 0] on input "View Guides" at bounding box center [0, 0] width 0 height 0
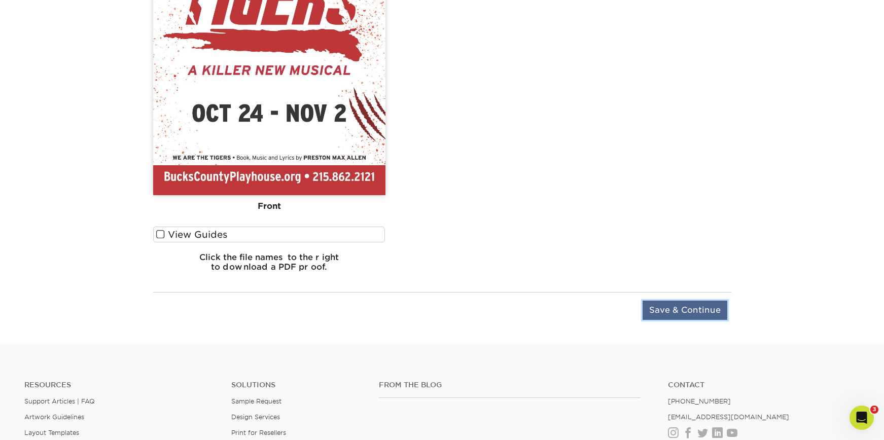
click at [672, 314] on input "Save & Continue" at bounding box center [685, 310] width 85 height 19
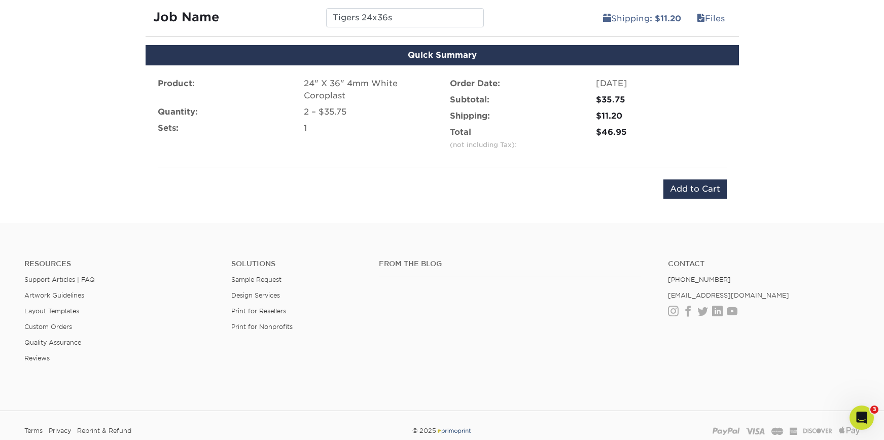
scroll to position [531, 0]
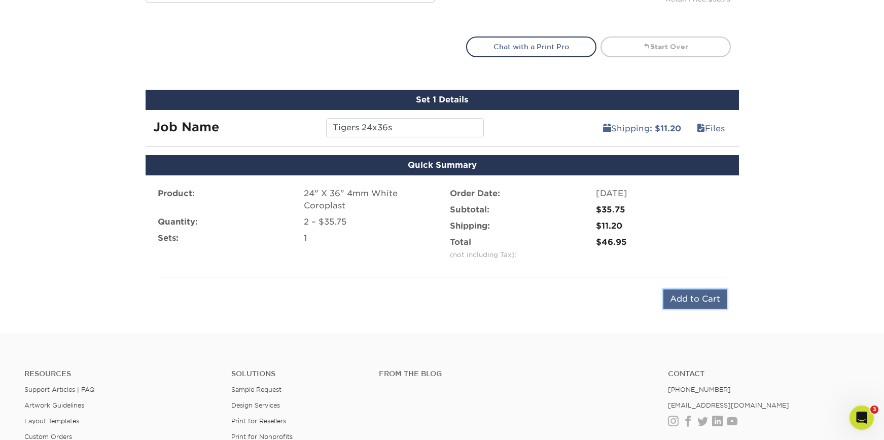
click at [710, 299] on input "Add to Cart" at bounding box center [695, 299] width 63 height 19
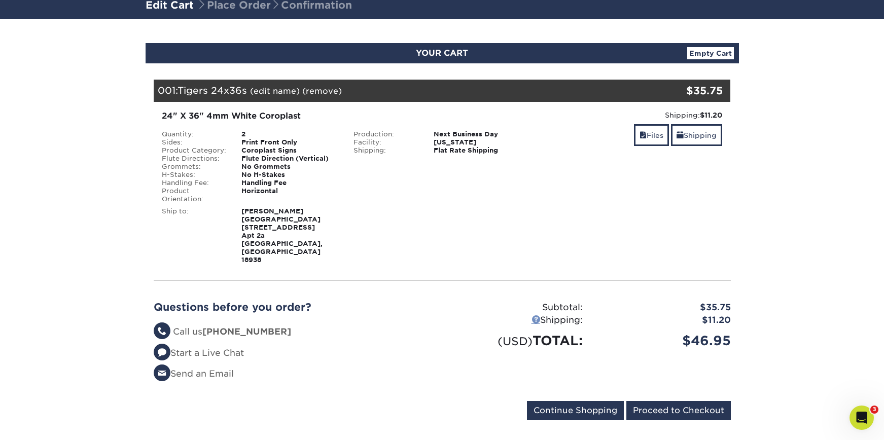
scroll to position [83, 0]
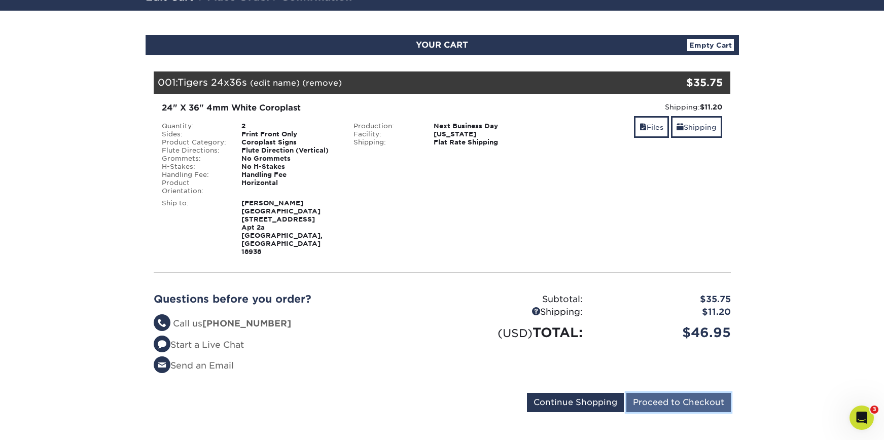
click at [701, 393] on input "Proceed to Checkout" at bounding box center [679, 402] width 105 height 19
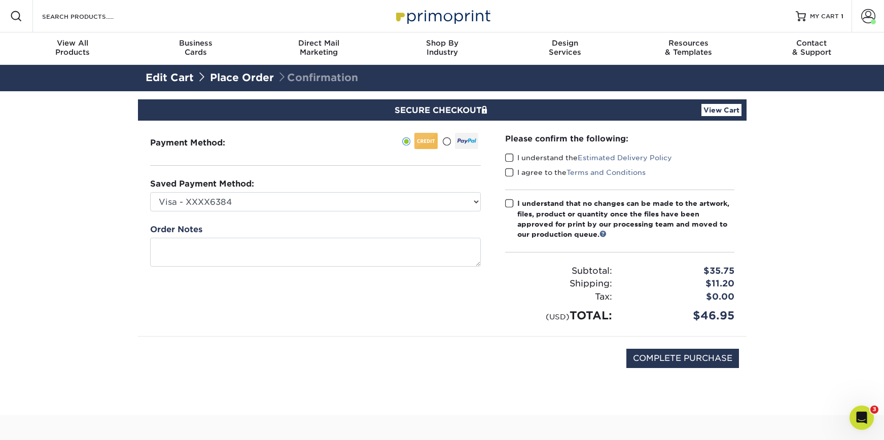
click at [510, 159] on span at bounding box center [509, 158] width 9 height 10
click at [0, 0] on input "I understand the Estimated Delivery Policy" at bounding box center [0, 0] width 0 height 0
click at [514, 172] on label "I agree to the Terms and Conditions" at bounding box center [575, 172] width 141 height 10
click at [0, 0] on input "I agree to the Terms and Conditions" at bounding box center [0, 0] width 0 height 0
click at [508, 201] on span at bounding box center [509, 204] width 9 height 10
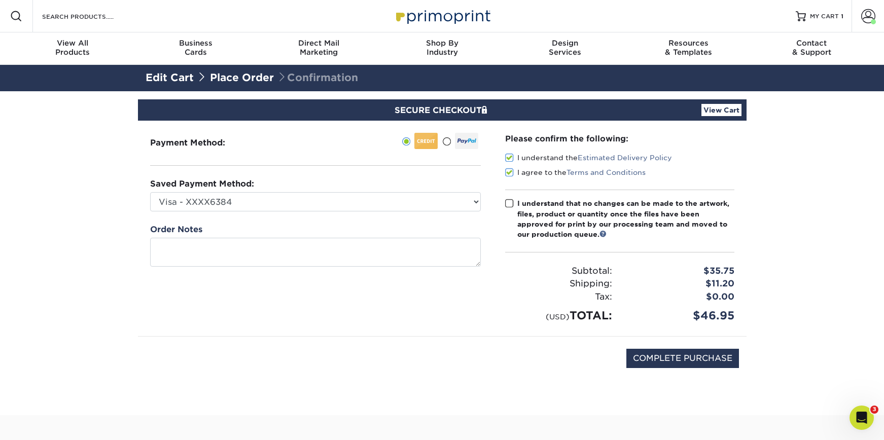
click at [0, 0] on input "I understand that no changes can be made to the artwork, files, product or quan…" at bounding box center [0, 0] width 0 height 0
click at [698, 363] on input "COMPLETE PURCHASE" at bounding box center [683, 358] width 113 height 19
type input "PROCESSING, PLEASE WAIT..."
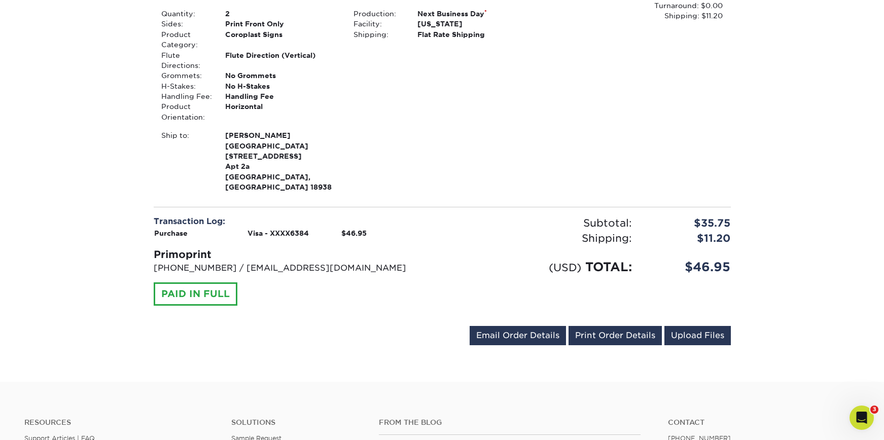
scroll to position [360, 0]
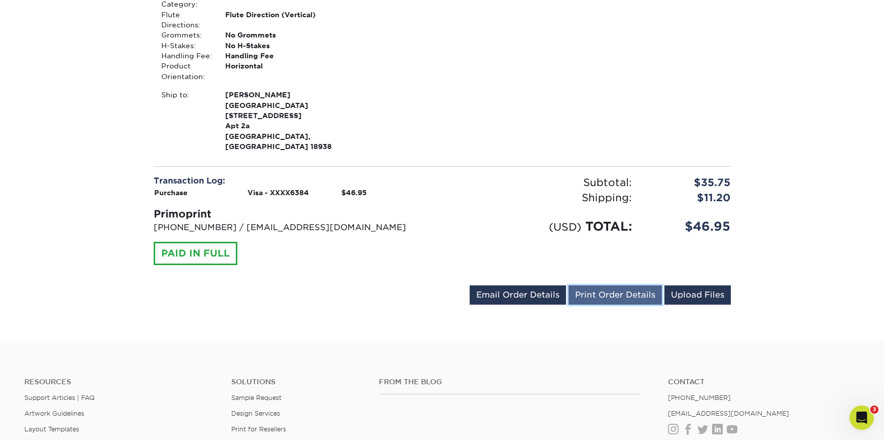
click at [627, 286] on link "Print Order Details" at bounding box center [615, 295] width 93 height 19
